Goal: Answer question/provide support: Share knowledge or assist other users

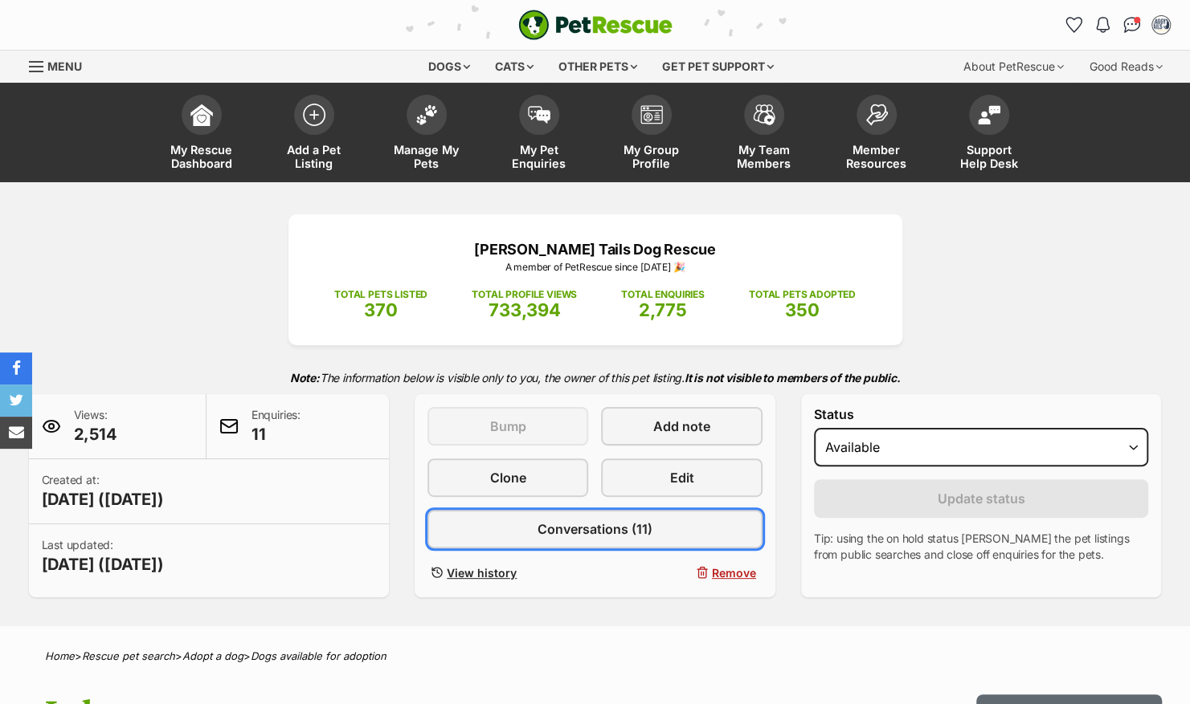
click at [466, 520] on link "Conversations (11)" at bounding box center [594, 529] width 335 height 39
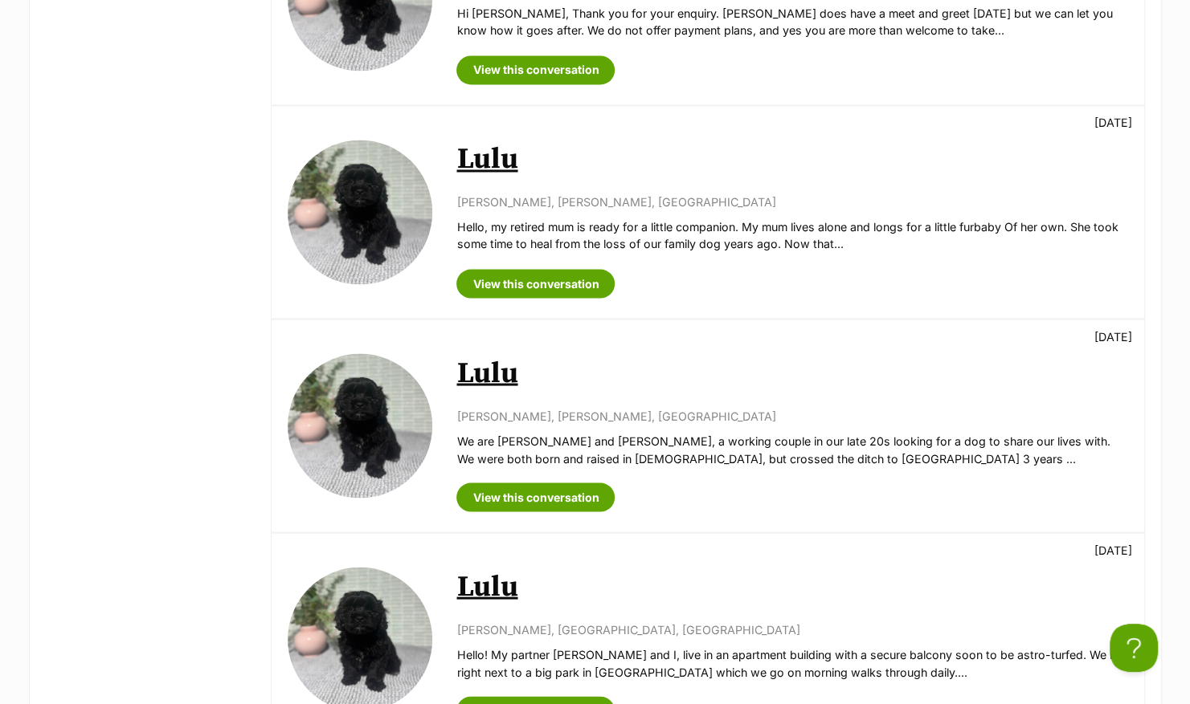
scroll to position [1553, 0]
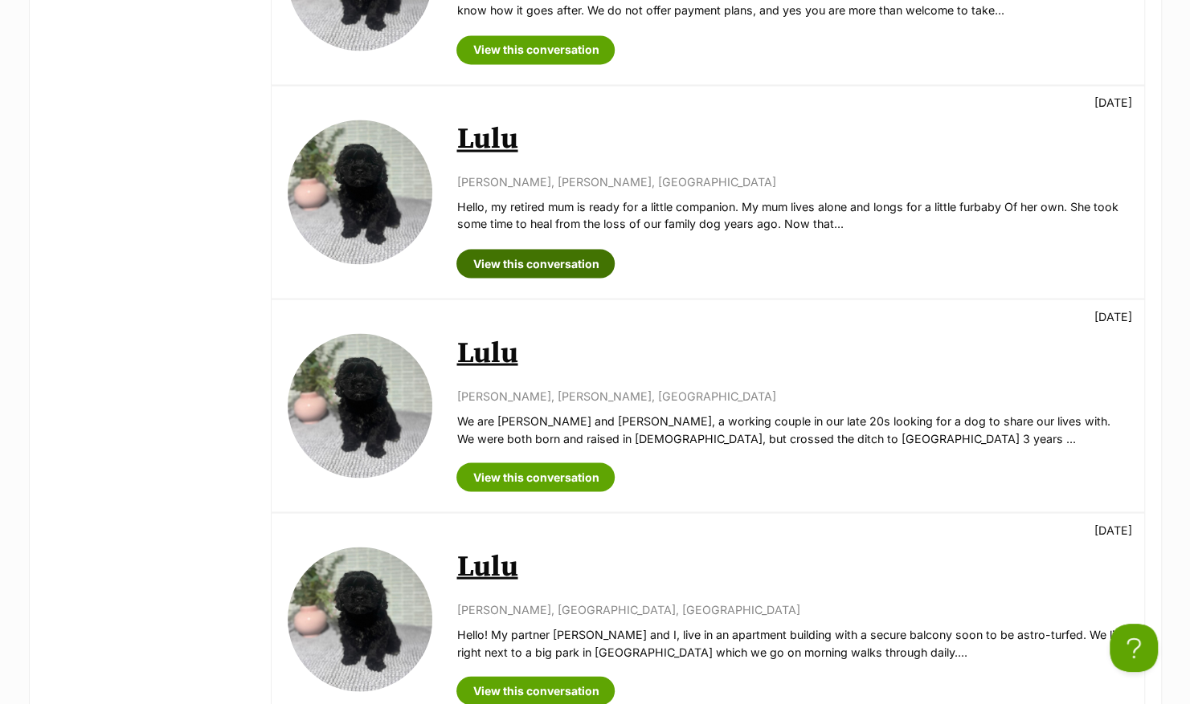
click at [577, 249] on link "View this conversation" at bounding box center [535, 263] width 158 height 29
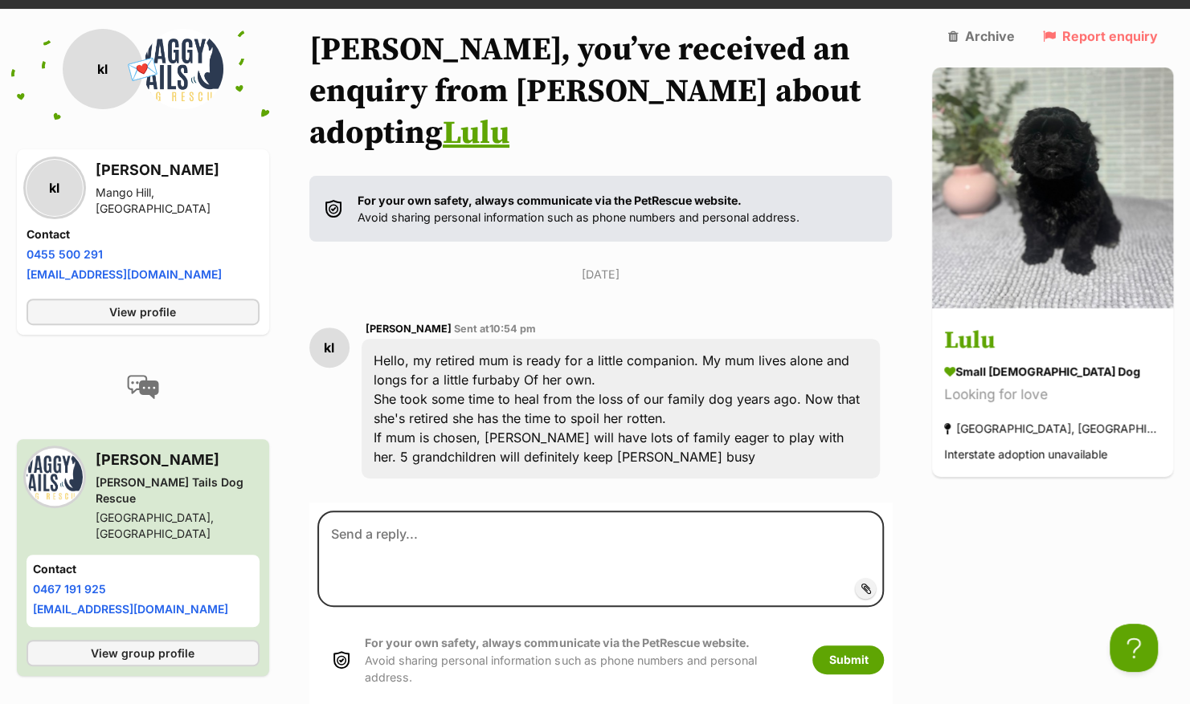
scroll to position [178, 0]
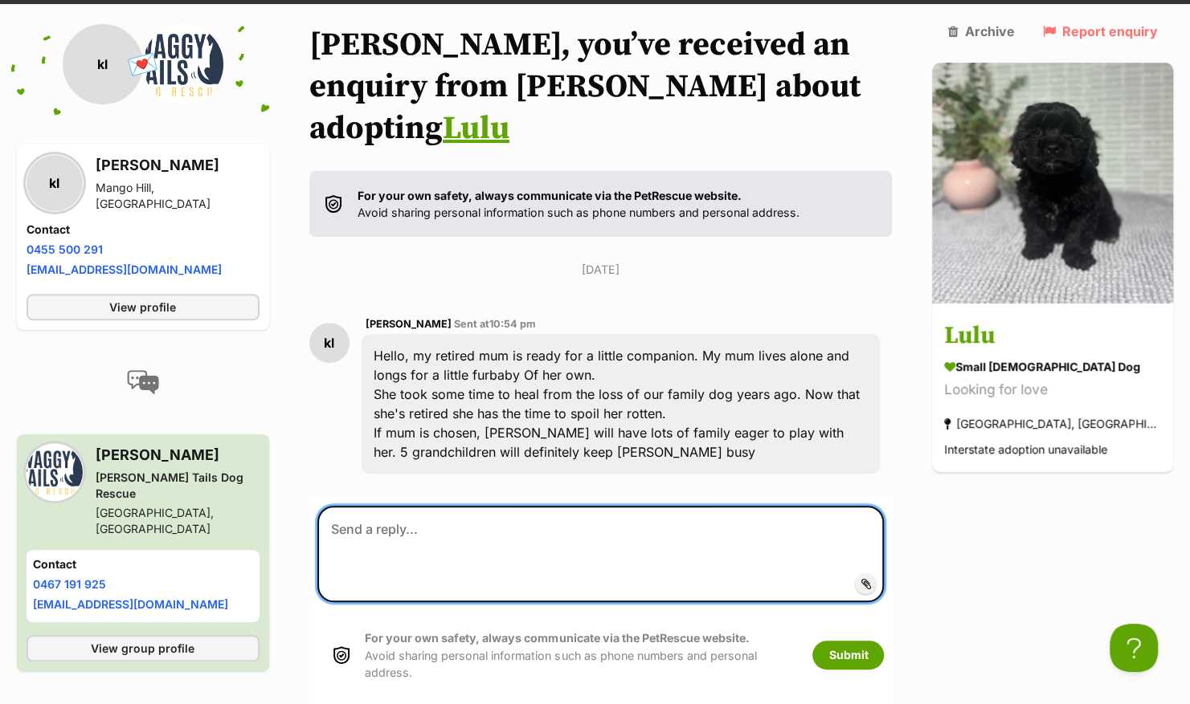
click at [543, 511] on textarea at bounding box center [600, 554] width 567 height 96
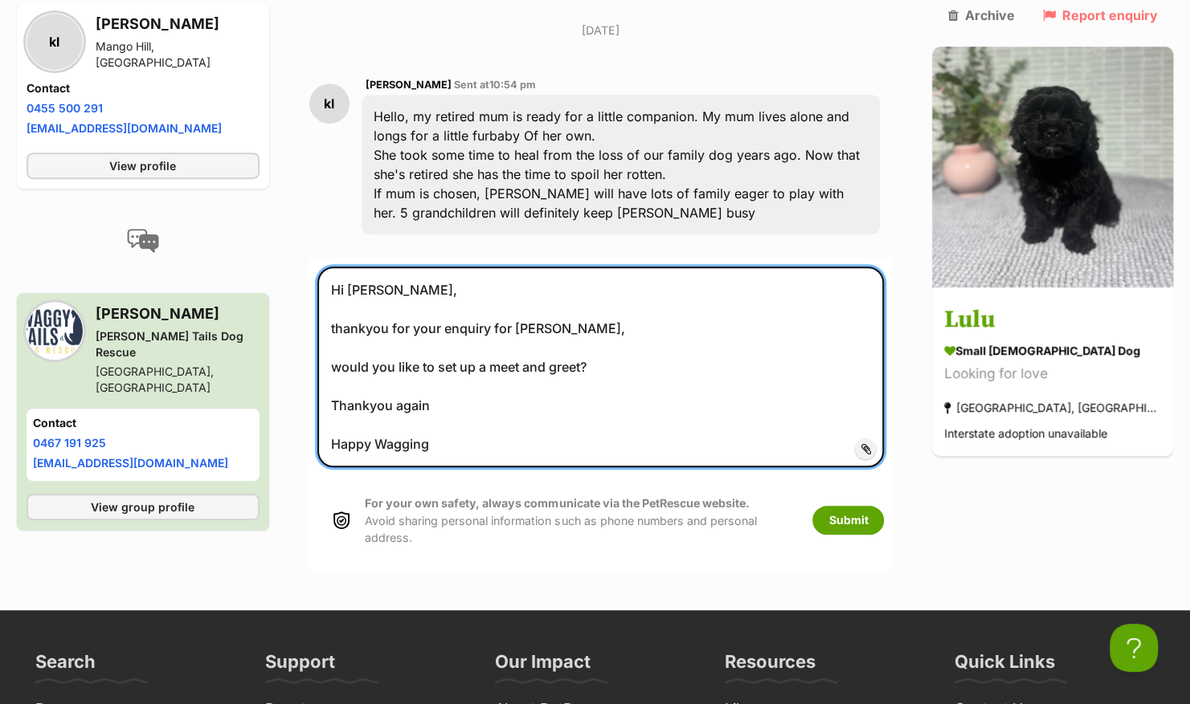
scroll to position [420, 0]
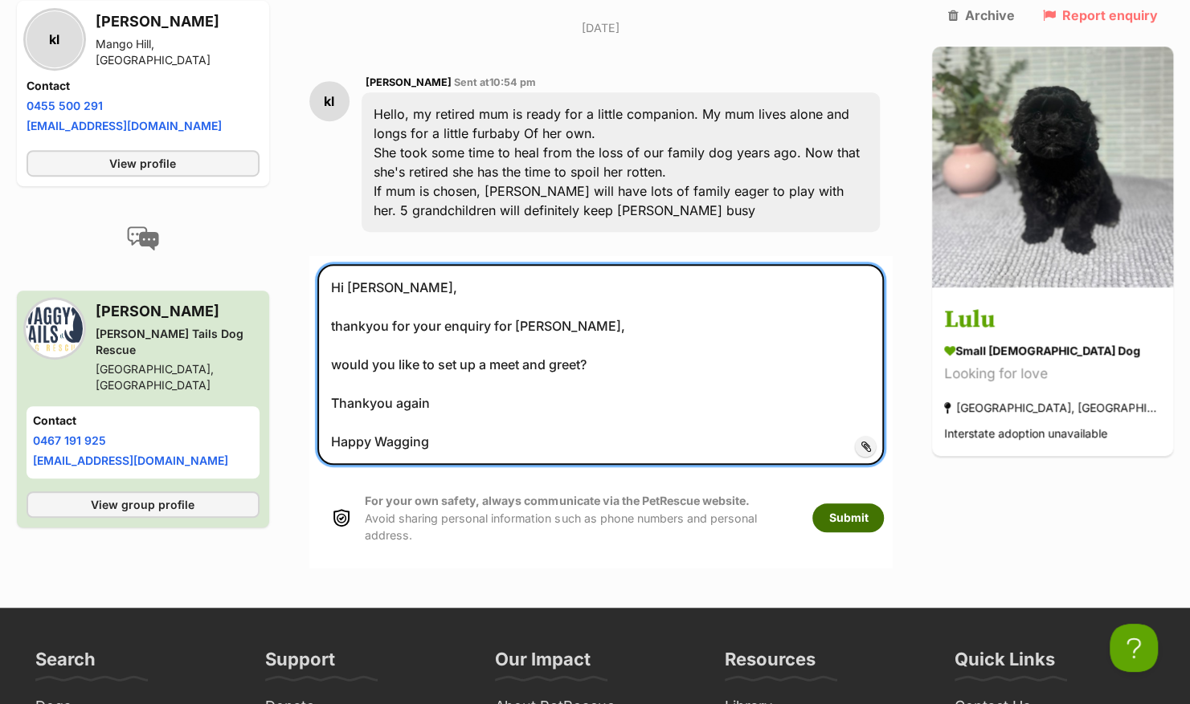
type textarea "Hi Kristina, thankyou for your enquiry for Lulu, would you like to set up a mee…"
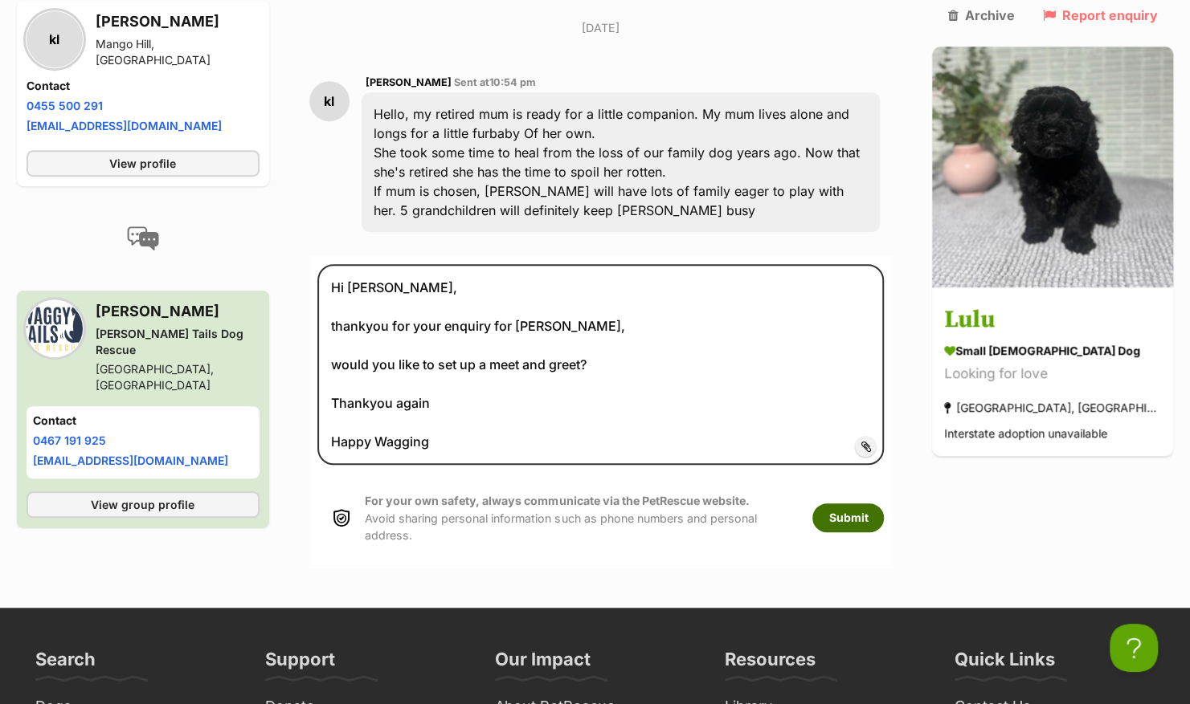
click at [884, 504] on button "Submit" at bounding box center [847, 518] width 71 height 29
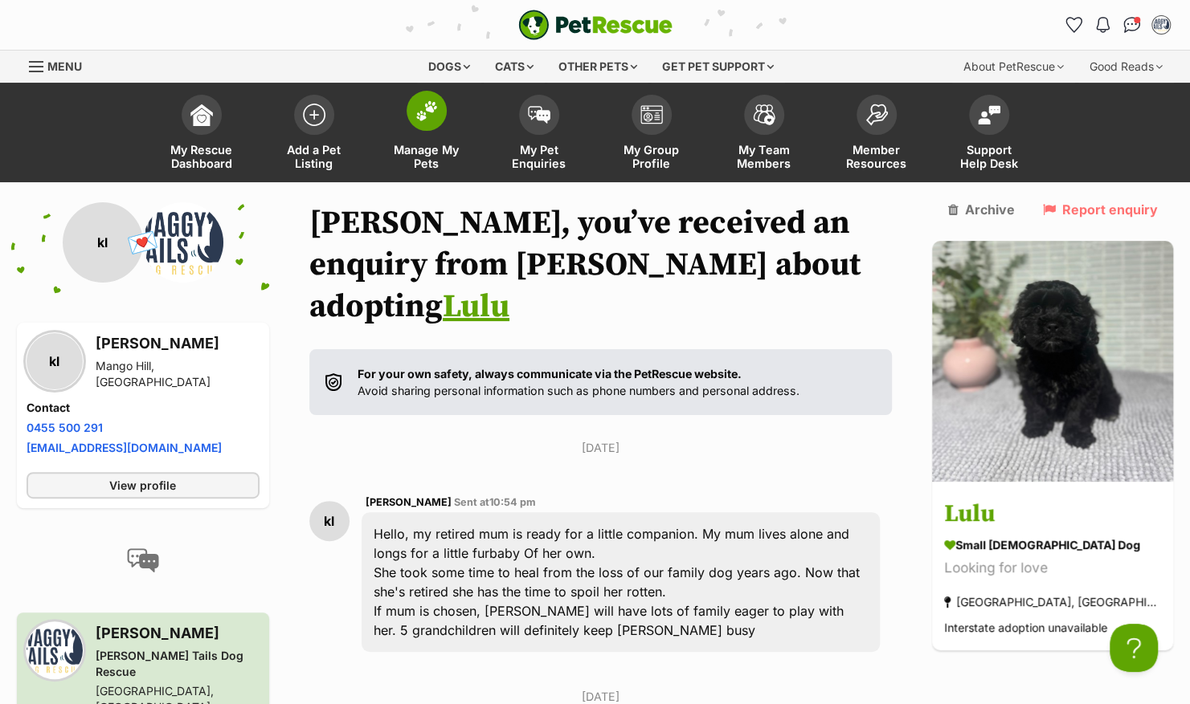
click at [419, 116] on img at bounding box center [426, 110] width 22 height 21
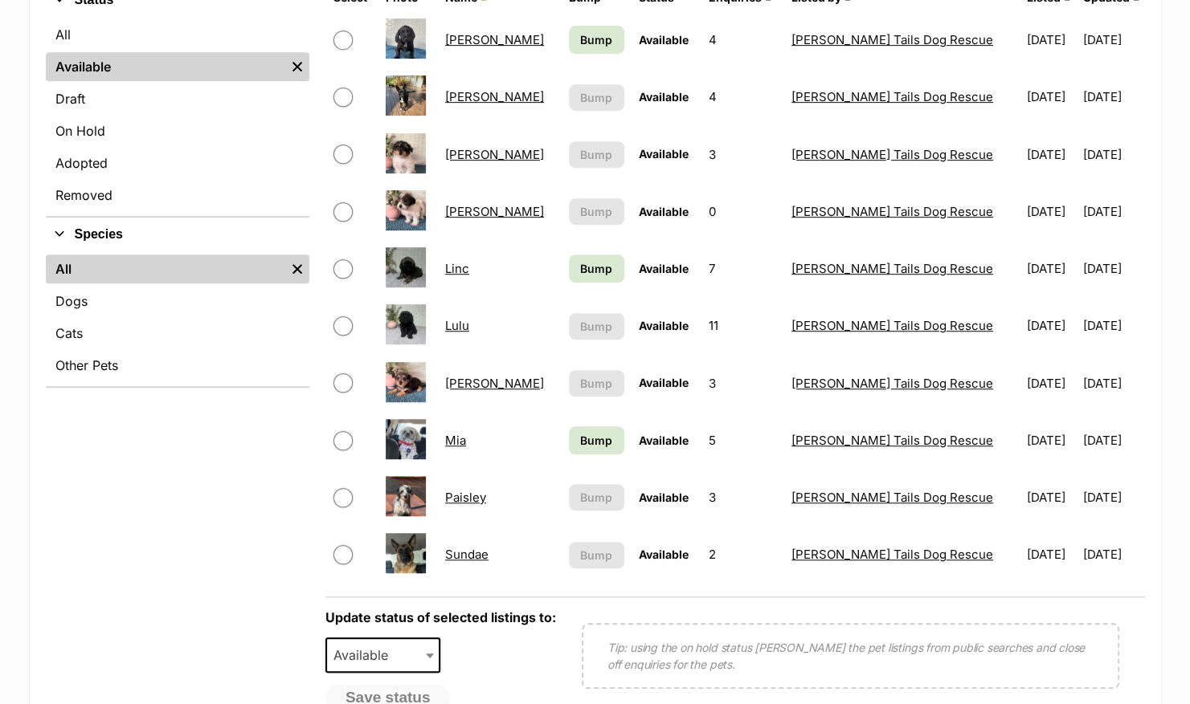
scroll to position [418, 0]
click at [482, 95] on link "[PERSON_NAME]" at bounding box center [494, 95] width 99 height 15
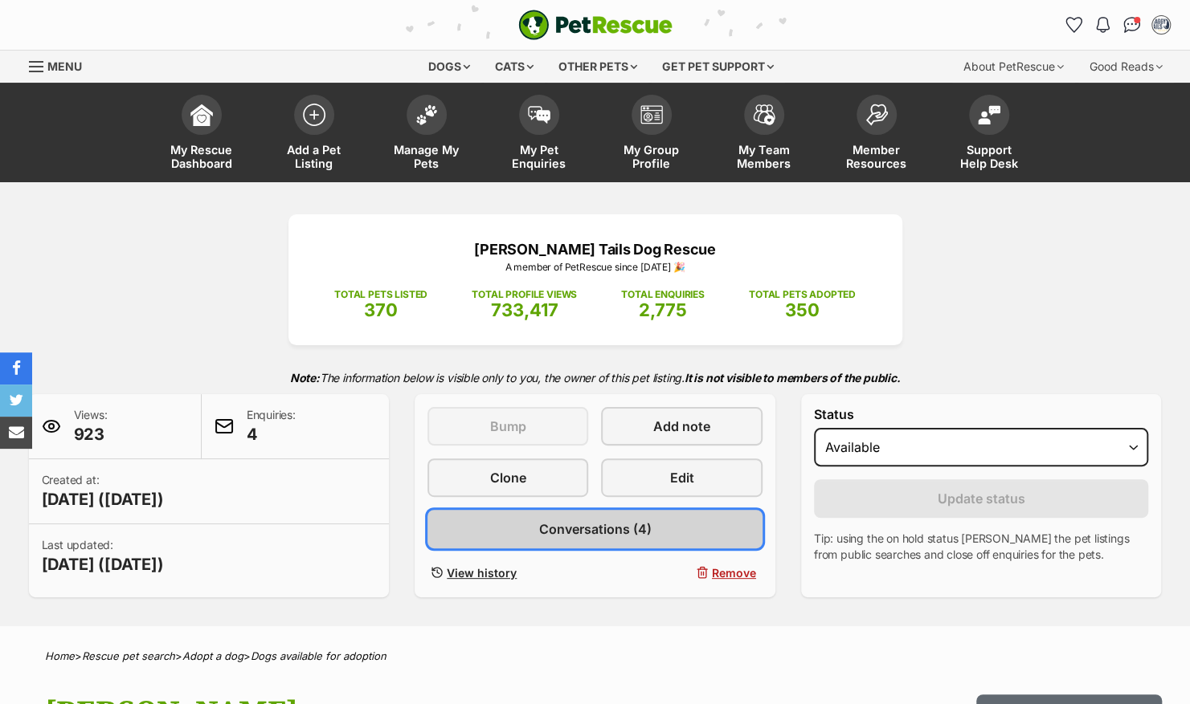
click at [596, 525] on span "Conversations (4)" at bounding box center [594, 529] width 112 height 19
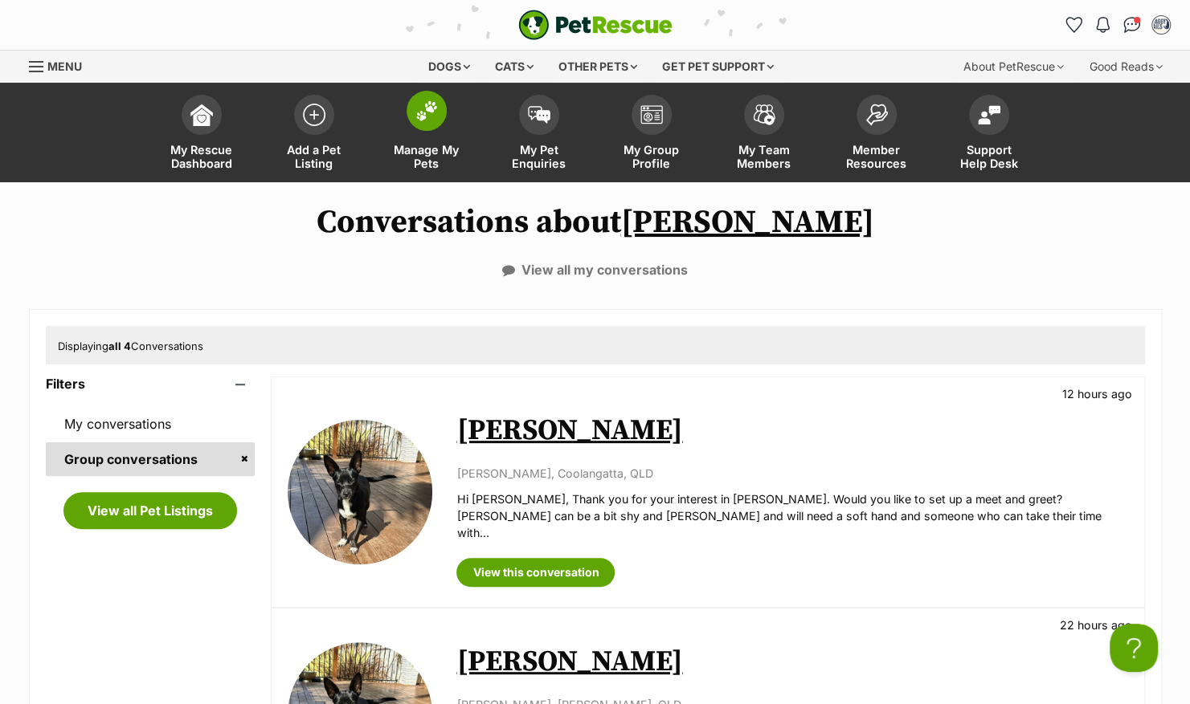
click at [423, 129] on span at bounding box center [426, 111] width 40 height 40
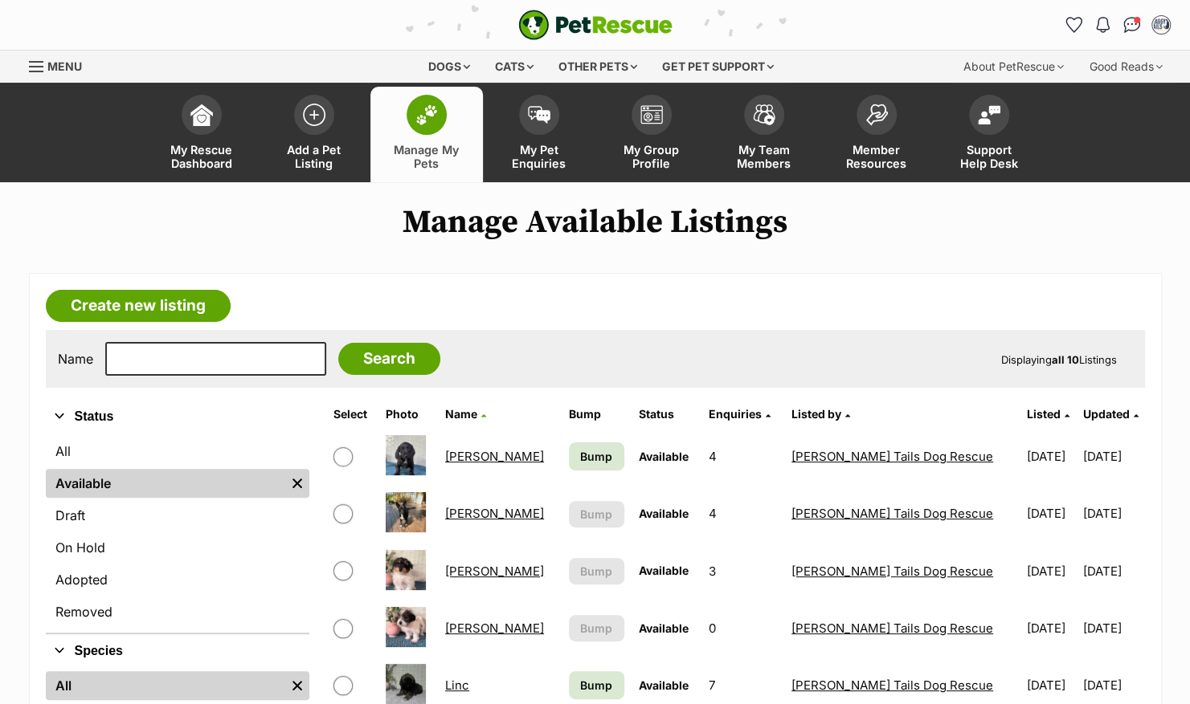
click at [476, 569] on link "[PERSON_NAME]" at bounding box center [494, 571] width 99 height 15
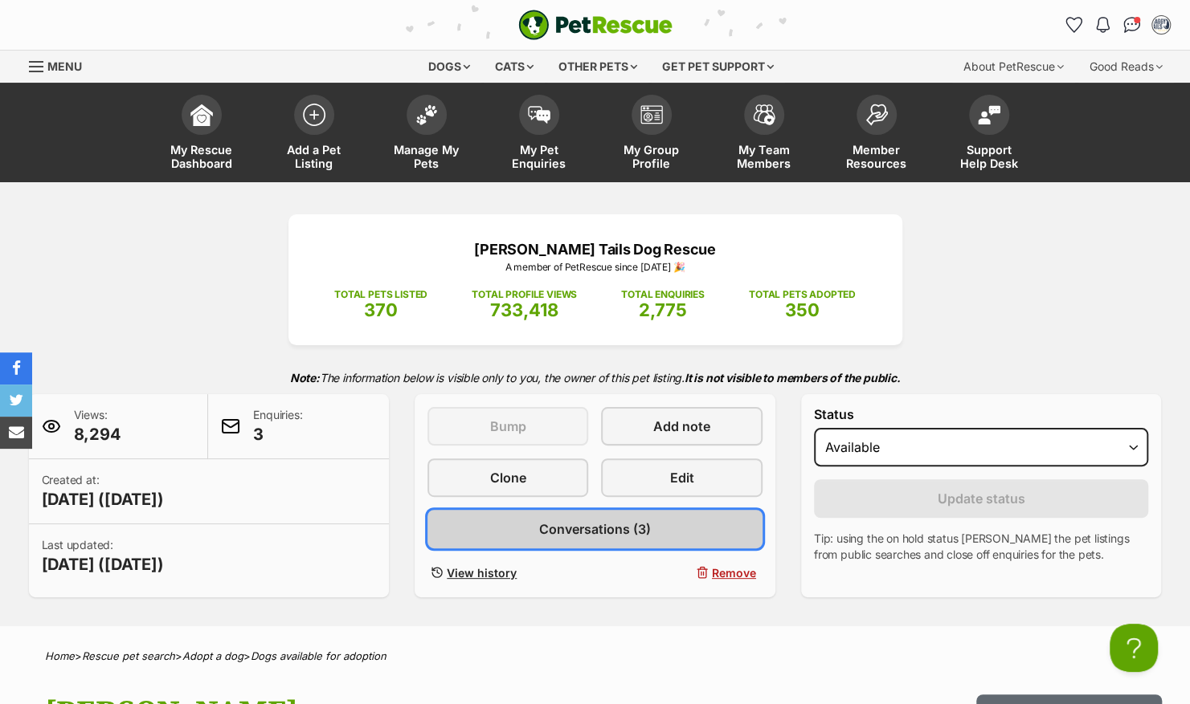
click at [615, 535] on span "Conversations (3)" at bounding box center [595, 529] width 112 height 19
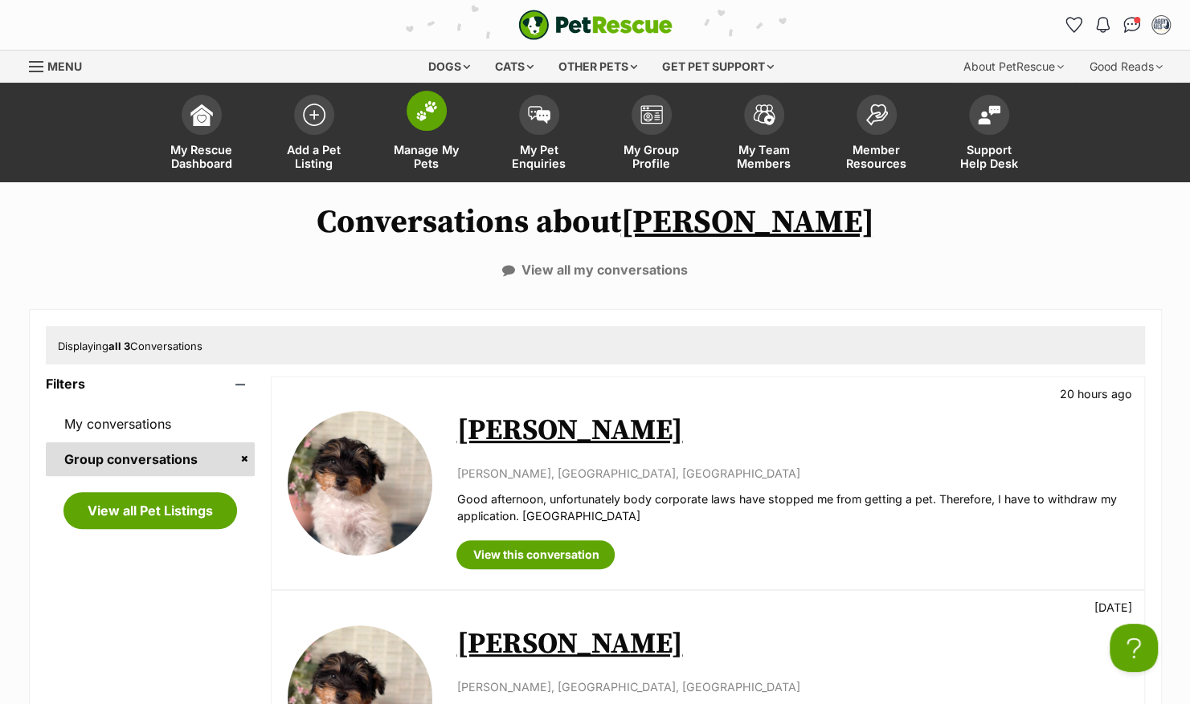
click at [426, 113] on img at bounding box center [426, 110] width 22 height 21
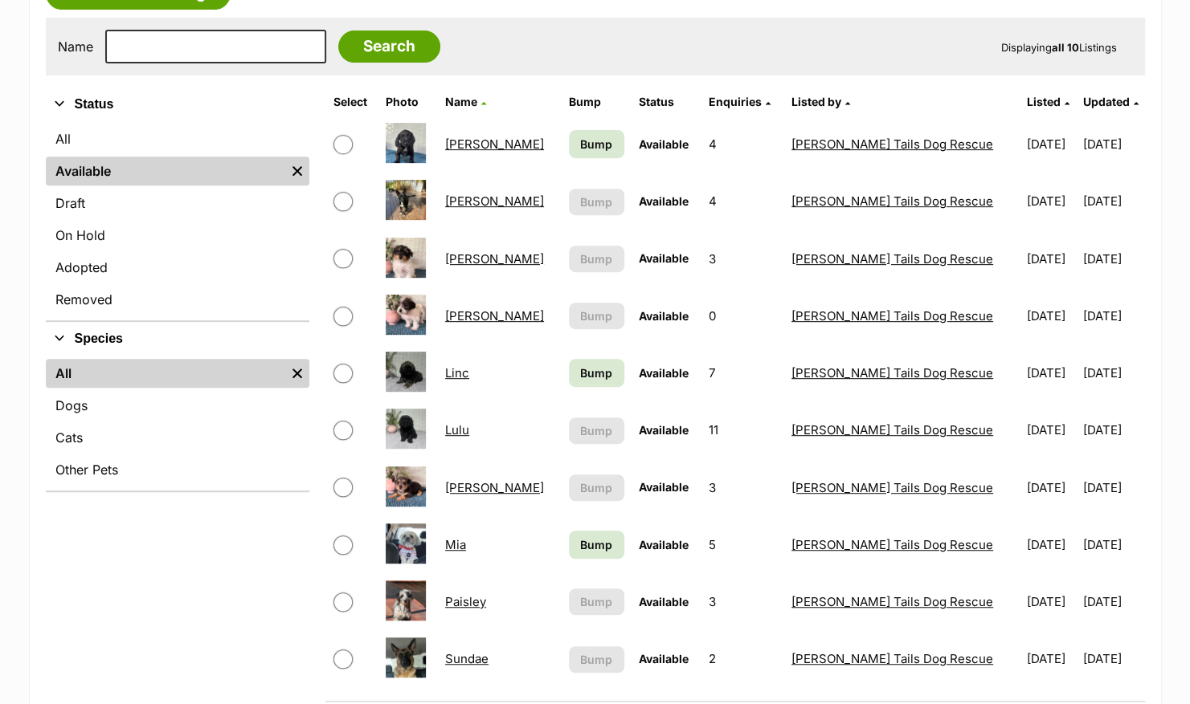
scroll to position [321, 0]
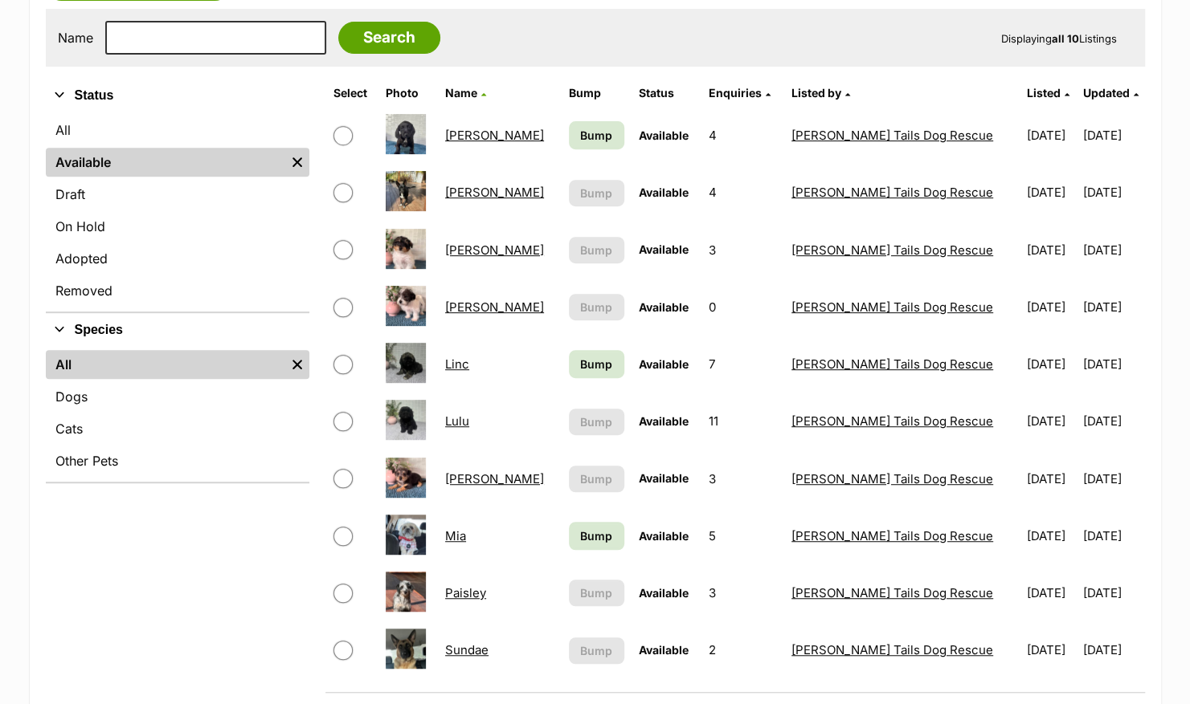
click at [469, 366] on link "Linc" at bounding box center [457, 364] width 24 height 15
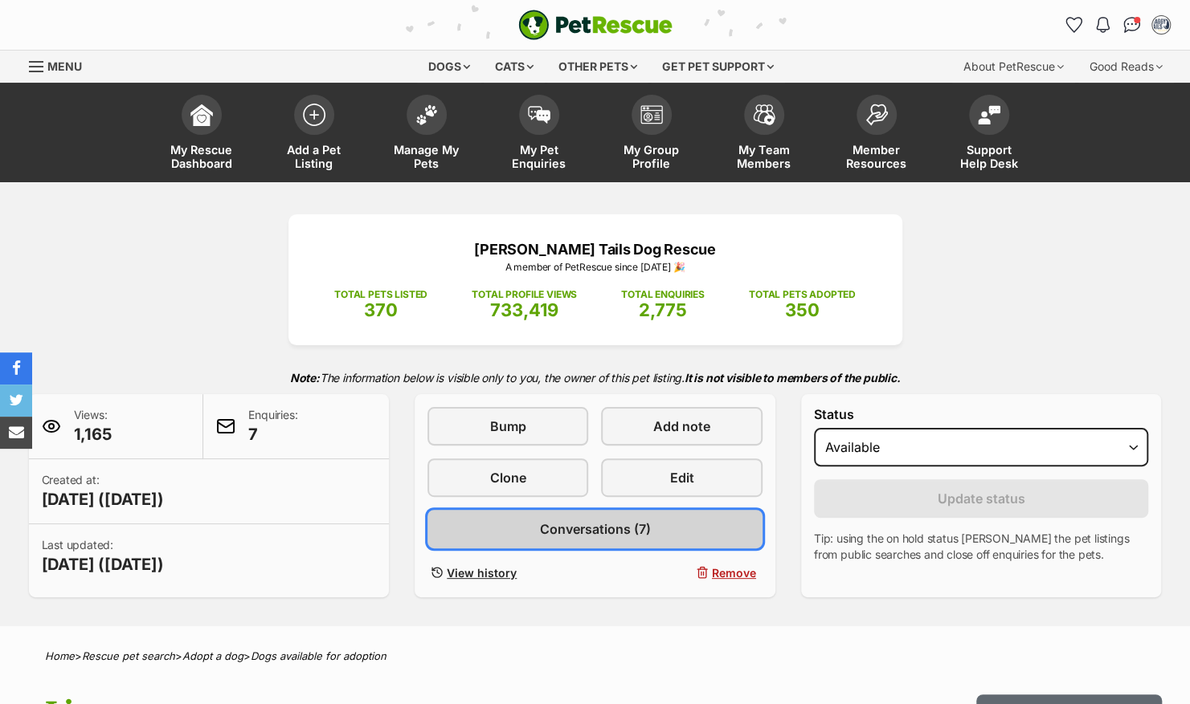
click at [623, 533] on span "Conversations (7)" at bounding box center [594, 529] width 111 height 19
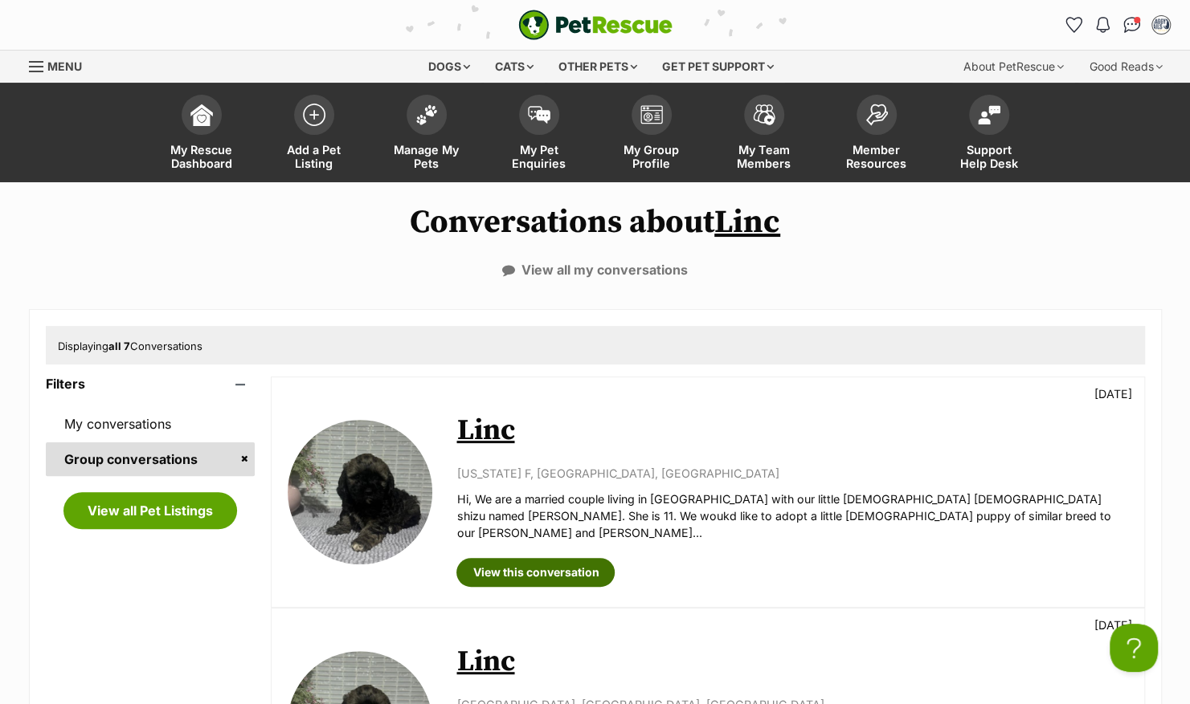
click at [567, 558] on link "View this conversation" at bounding box center [535, 572] width 158 height 29
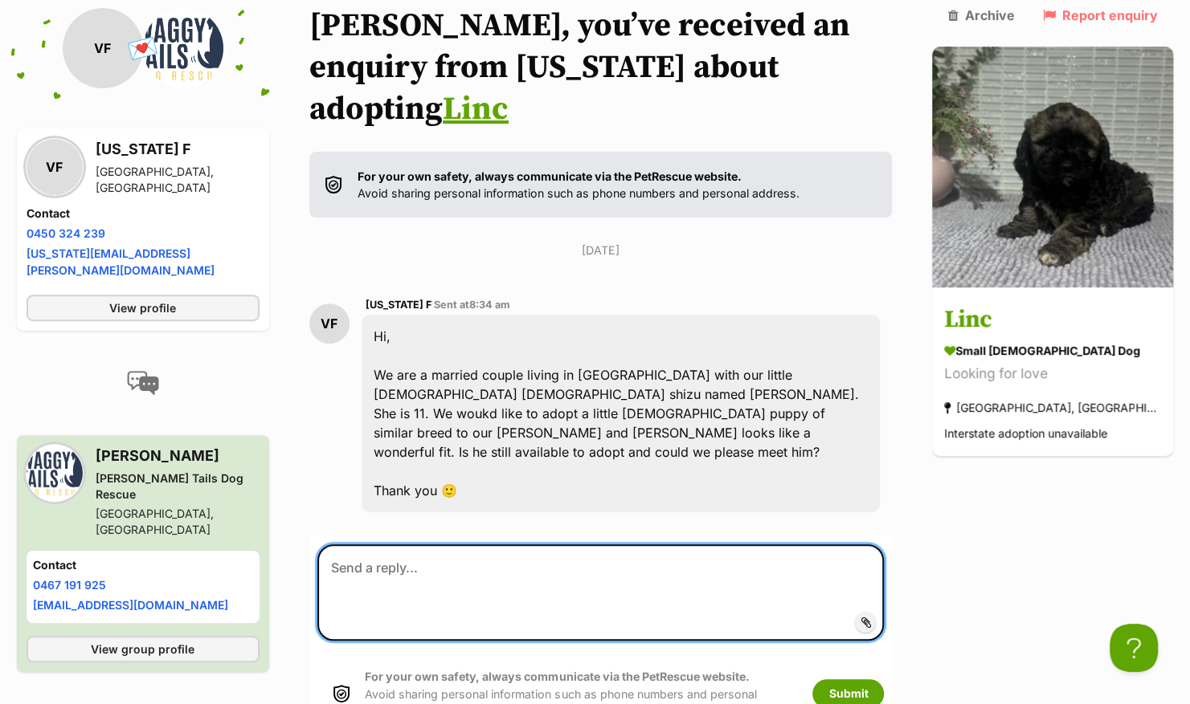
click at [601, 545] on textarea at bounding box center [600, 593] width 567 height 96
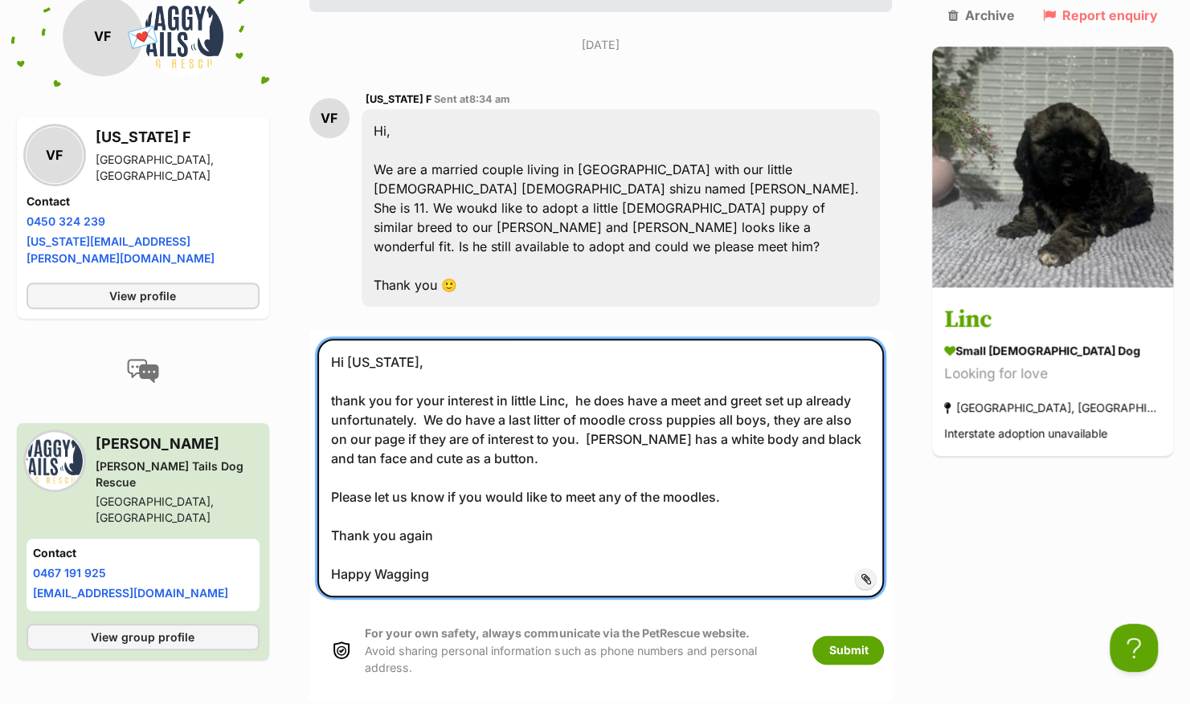
scroll to position [435, 0]
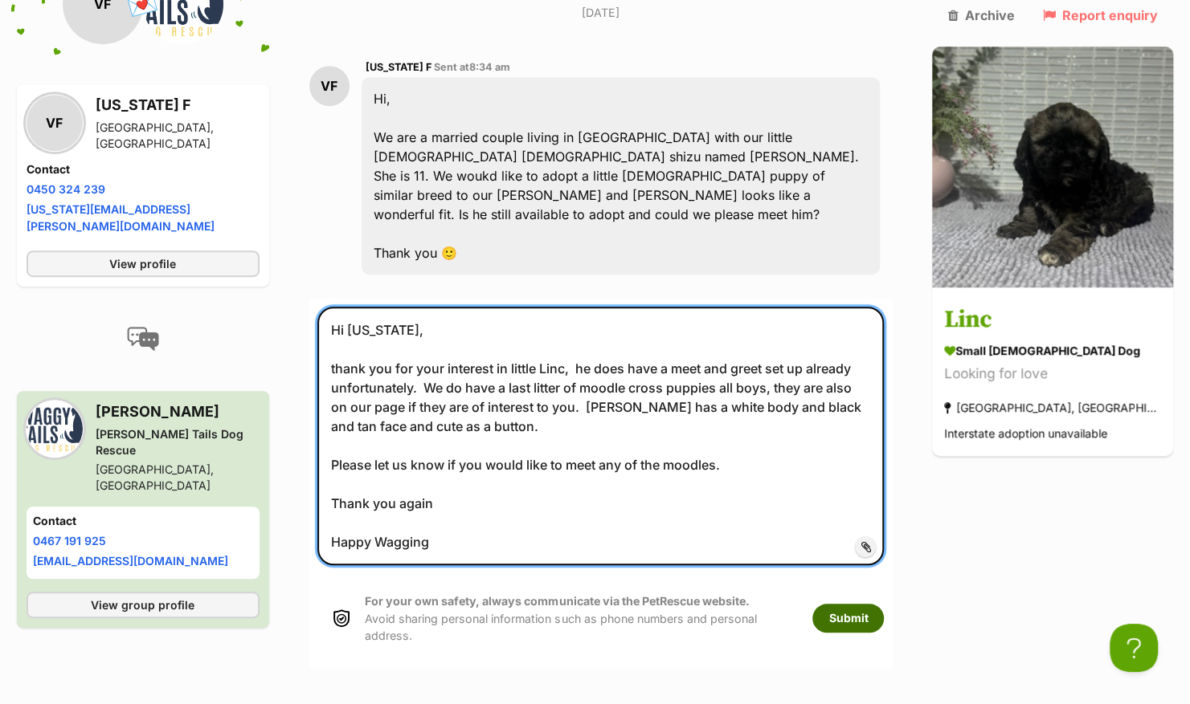
type textarea "Hi Virginia, thank you for your interest in little Linc, he does have a meet an…"
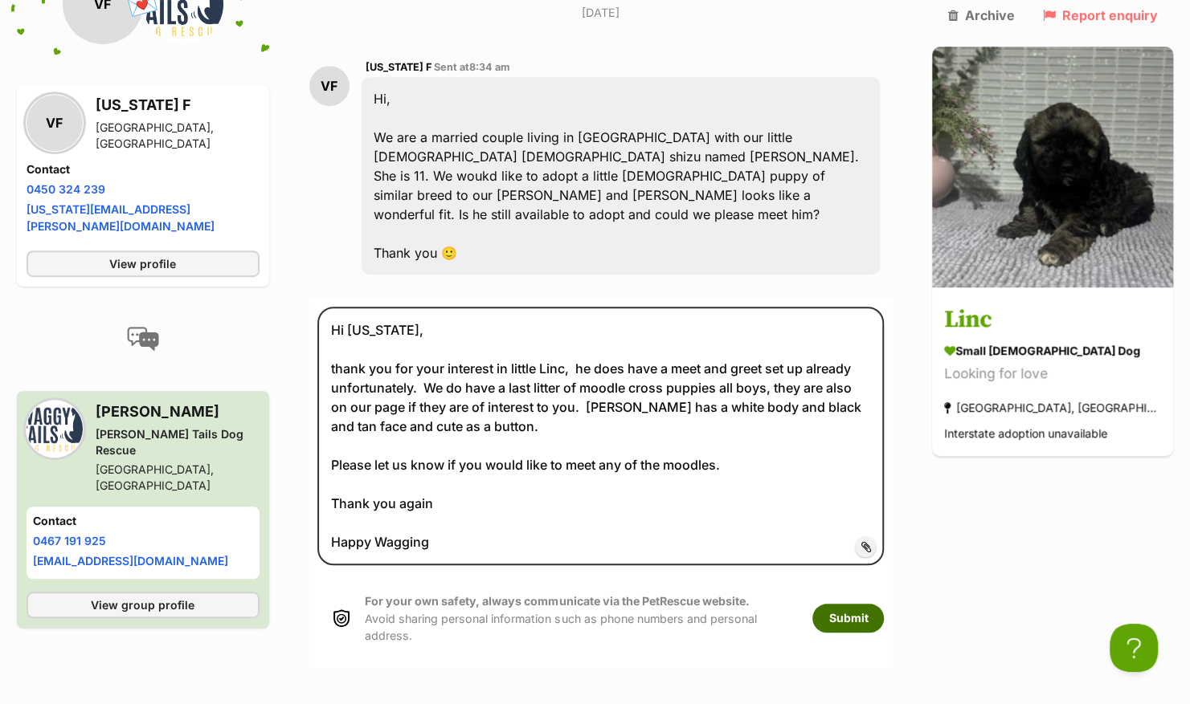
click at [884, 604] on button "Submit" at bounding box center [847, 618] width 71 height 29
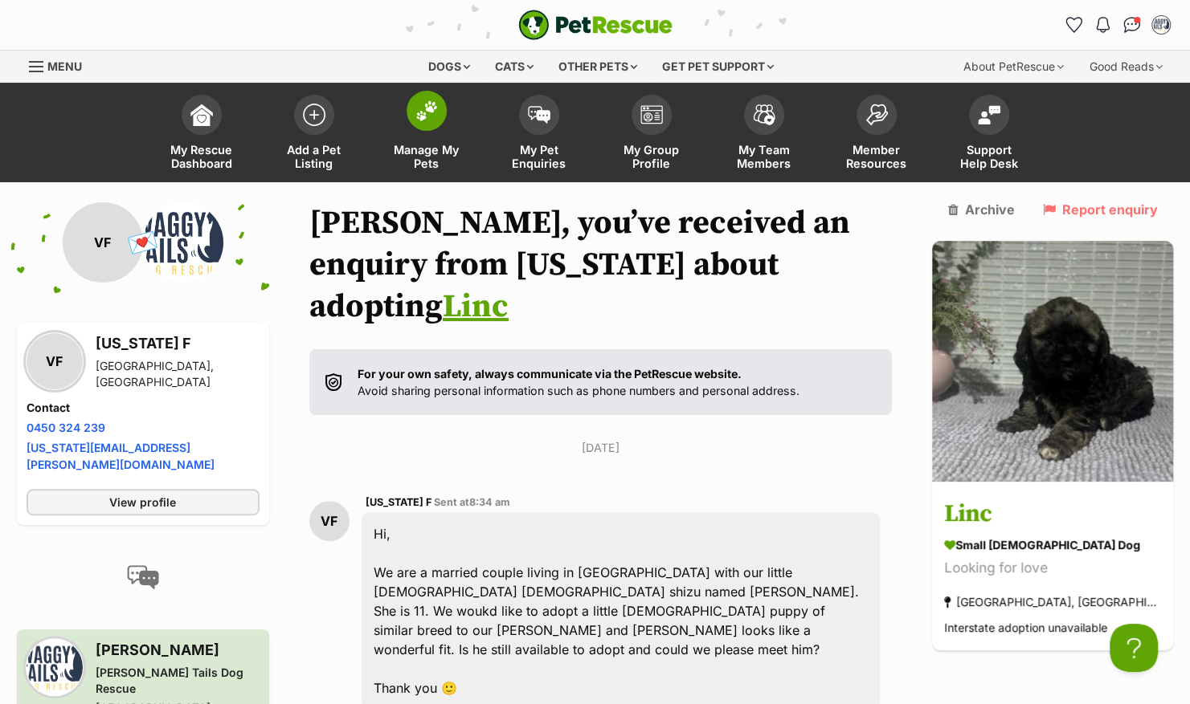
click at [436, 130] on link "Manage My Pets" at bounding box center [426, 135] width 112 height 96
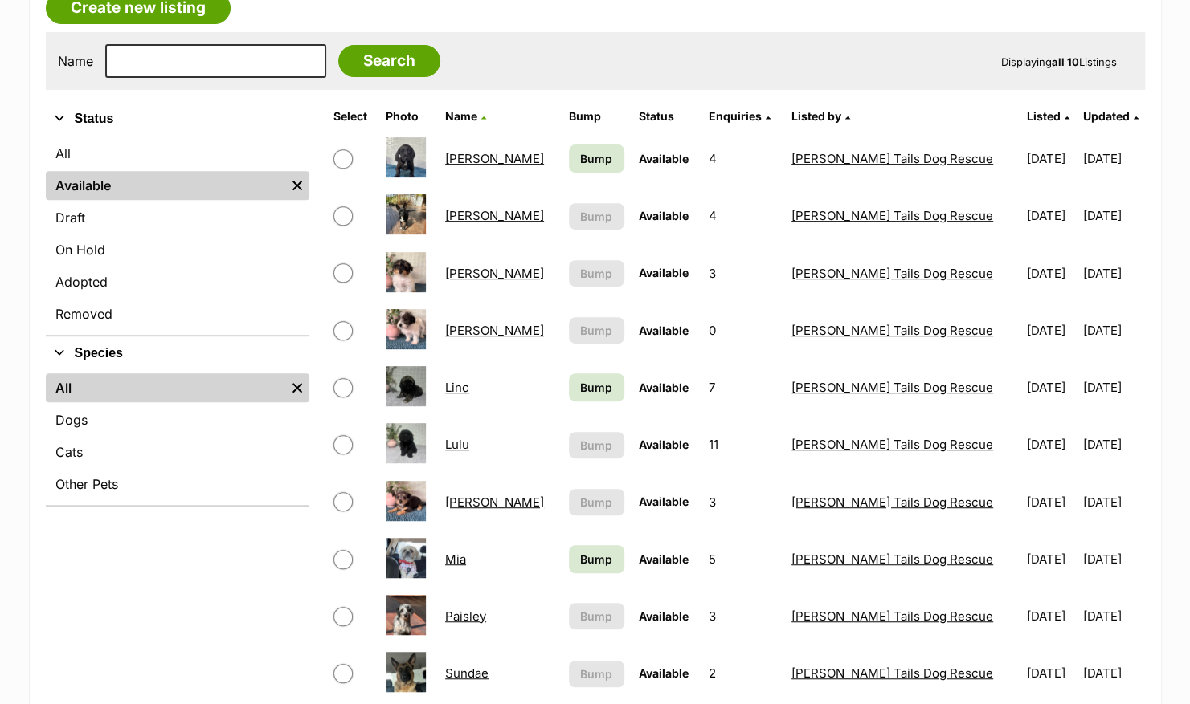
scroll to position [289, 0]
